Goal: Task Accomplishment & Management: Complete application form

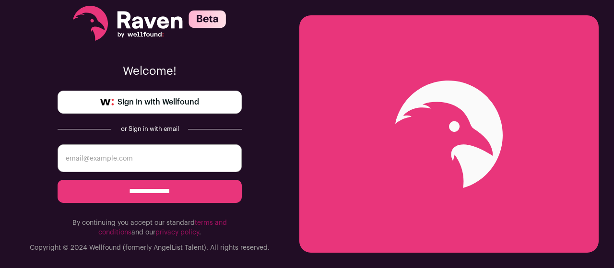
click at [188, 102] on span "Sign in with Wellfound" at bounding box center [157, 102] width 81 height 12
click at [197, 99] on span "Sign in with Wellfound" at bounding box center [157, 102] width 81 height 12
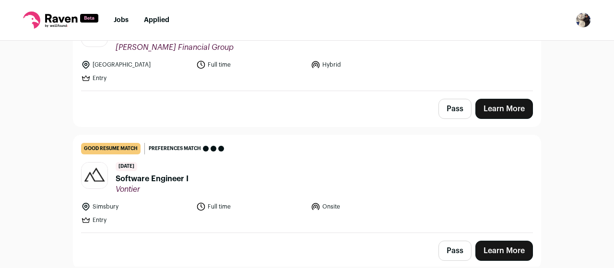
scroll to position [48, 0]
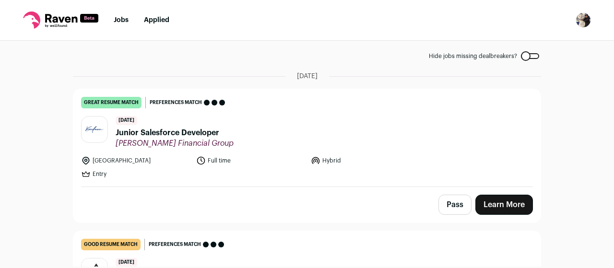
click at [245, 149] on link "great resume match You meet the must-have requirements, the nice-to-have requir…" at bounding box center [306, 137] width 467 height 97
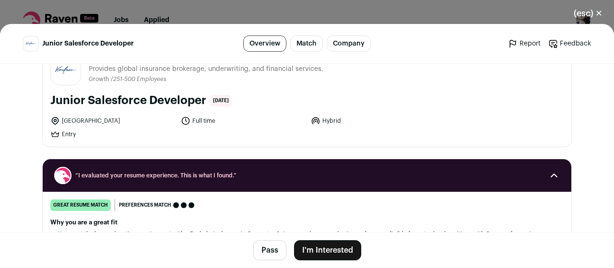
scroll to position [0, 0]
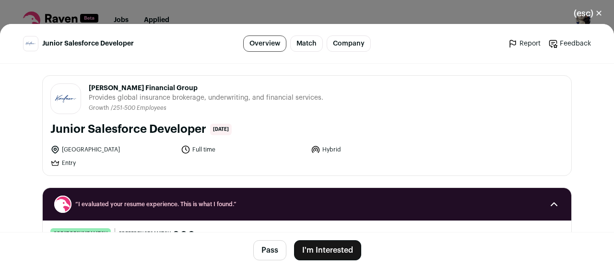
drag, startPoint x: 87, startPoint y: 87, endPoint x: 164, endPoint y: 90, distance: 77.2
click at [164, 90] on span "[PERSON_NAME] Financial Group" at bounding box center [206, 88] width 234 height 10
click at [337, 247] on button "I'm Interested" at bounding box center [327, 250] width 67 height 20
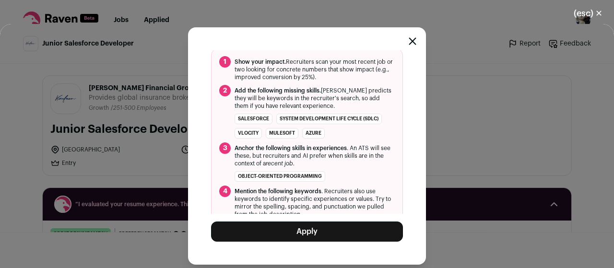
scroll to position [150, 0]
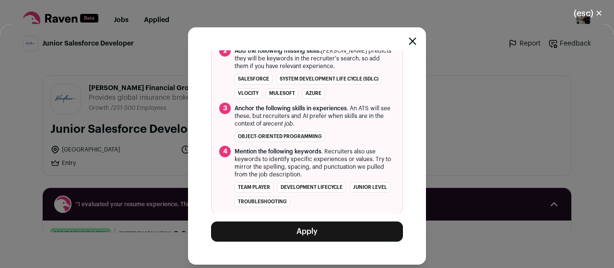
click at [349, 235] on button "Apply" at bounding box center [307, 231] width 192 height 20
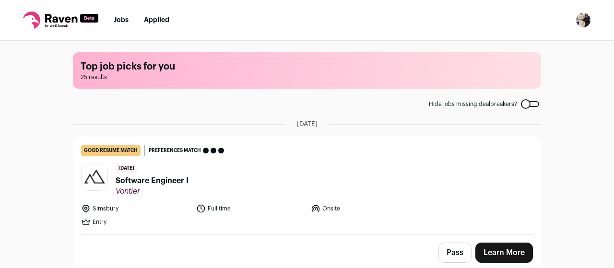
click at [159, 180] on span "Software Engineer I" at bounding box center [152, 181] width 73 height 12
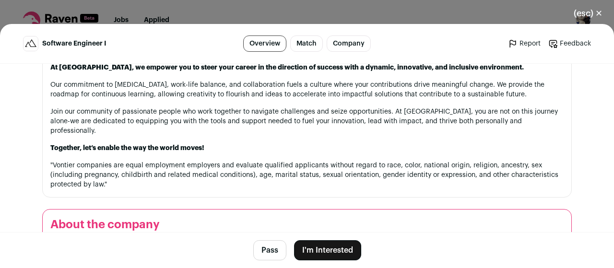
scroll to position [1102, 0]
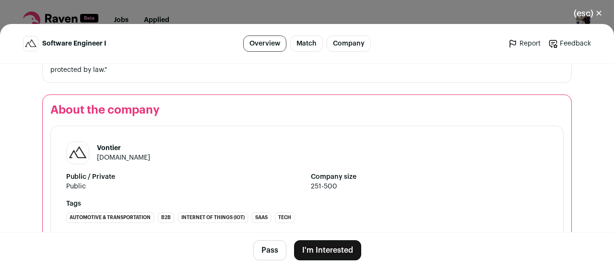
click at [332, 249] on button "I'm Interested" at bounding box center [327, 250] width 67 height 20
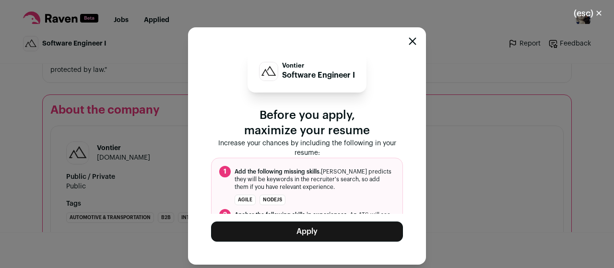
click at [321, 231] on button "Apply" at bounding box center [307, 231] width 192 height 20
